Goal: Task Accomplishment & Management: Complete application form

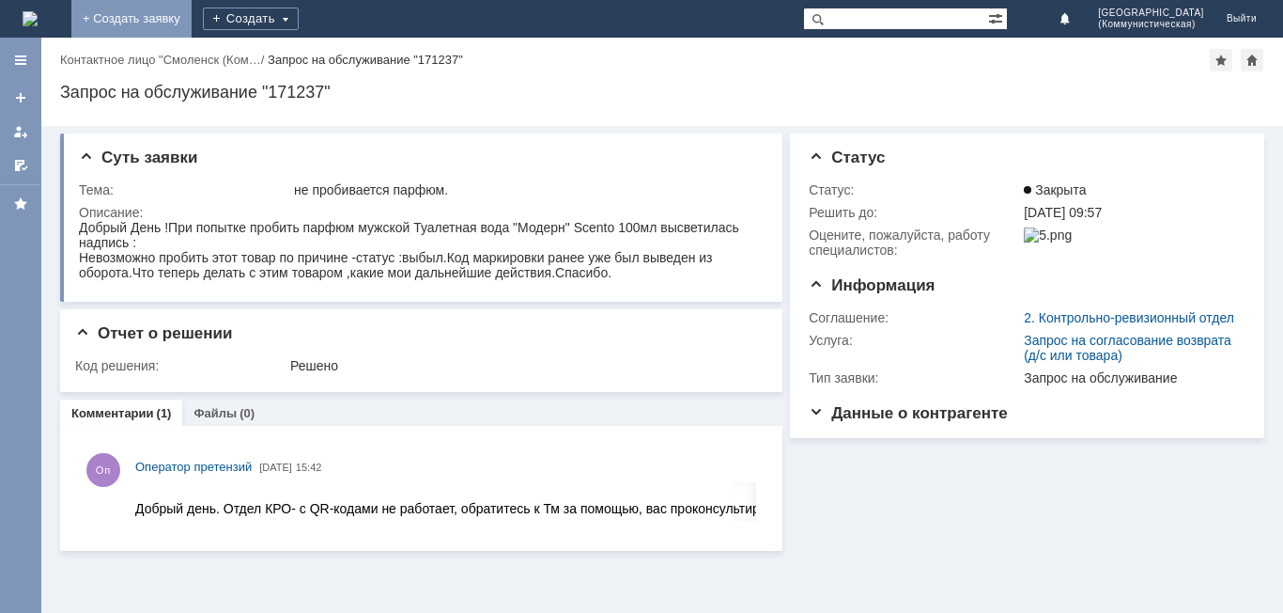
click at [192, 15] on link "+ Создать заявку" at bounding box center [131, 19] width 120 height 38
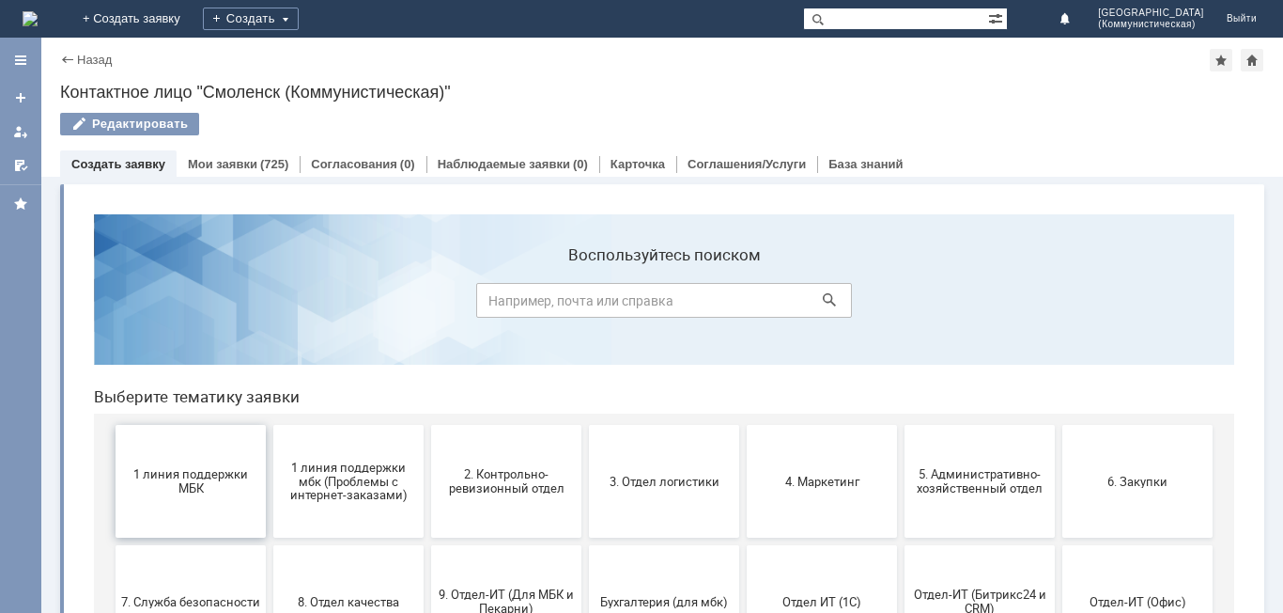
click at [199, 498] on button "1 линия поддержки МБК" at bounding box center [191, 481] width 150 height 113
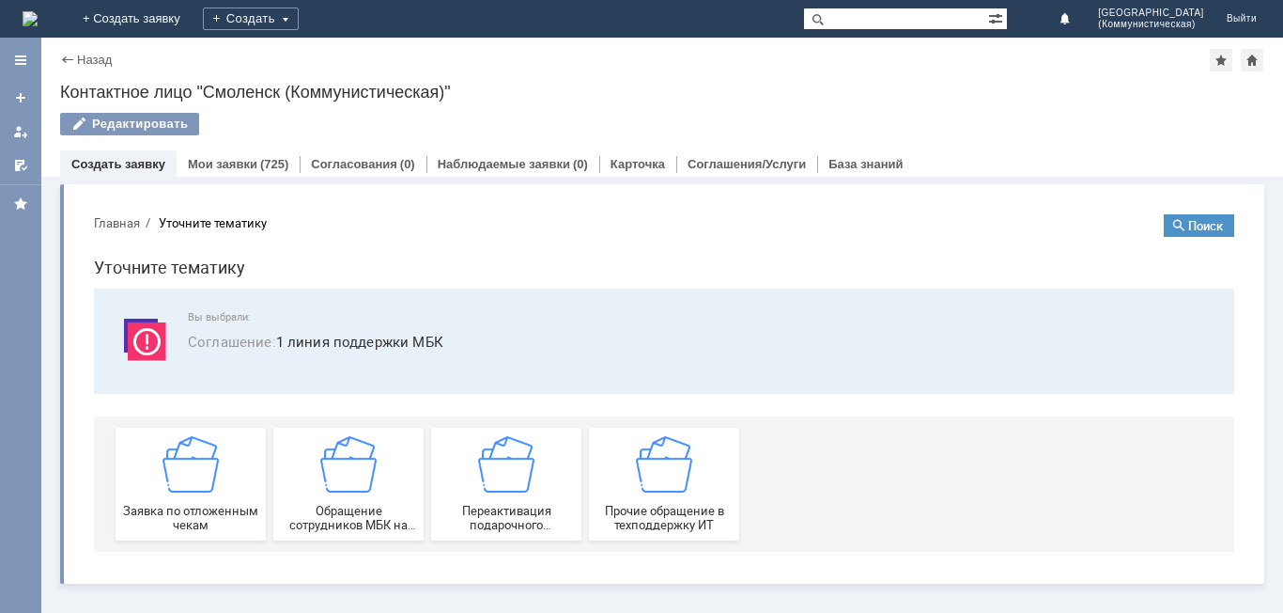
click at [199, 498] on div "Заявка по отложенным чекам" at bounding box center [190, 484] width 139 height 96
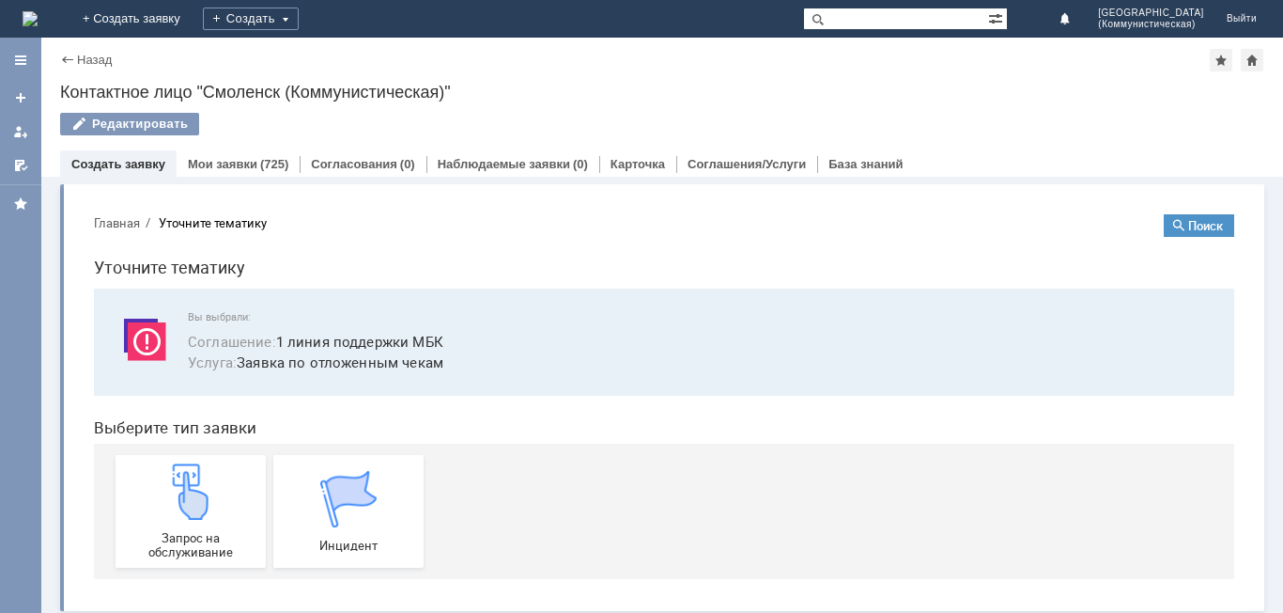
click at [199, 498] on img at bounding box center [191, 491] width 56 height 56
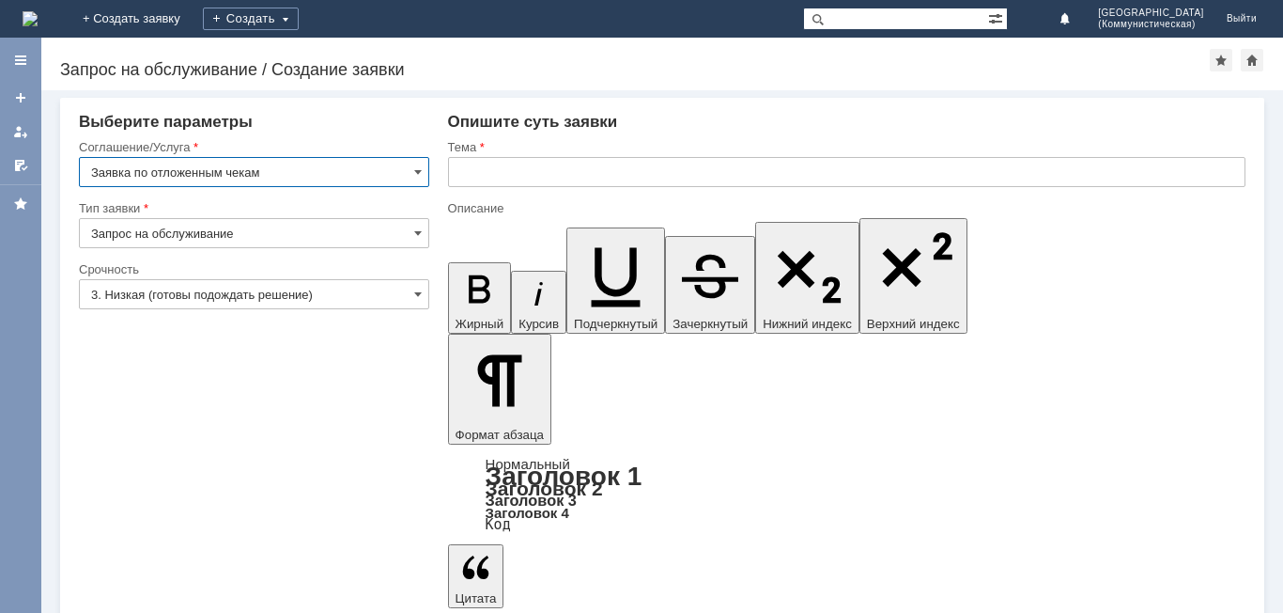
click at [457, 178] on input "text" at bounding box center [847, 172] width 798 height 30
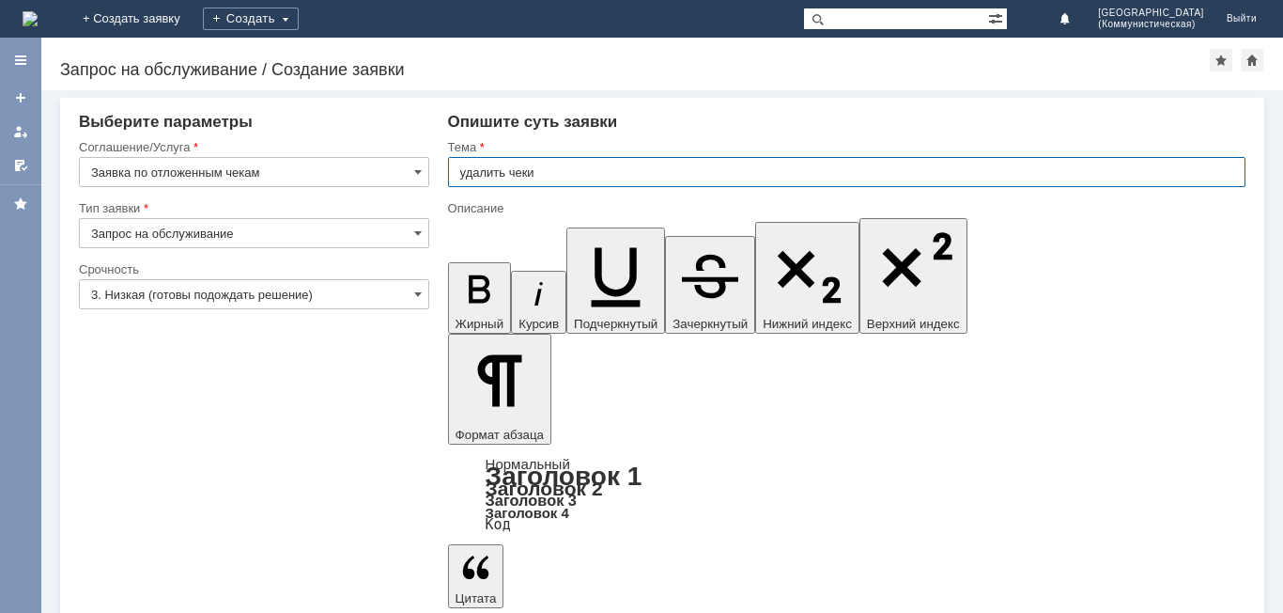
type input "удалить чеки"
